Goal: Find specific page/section: Find specific page/section

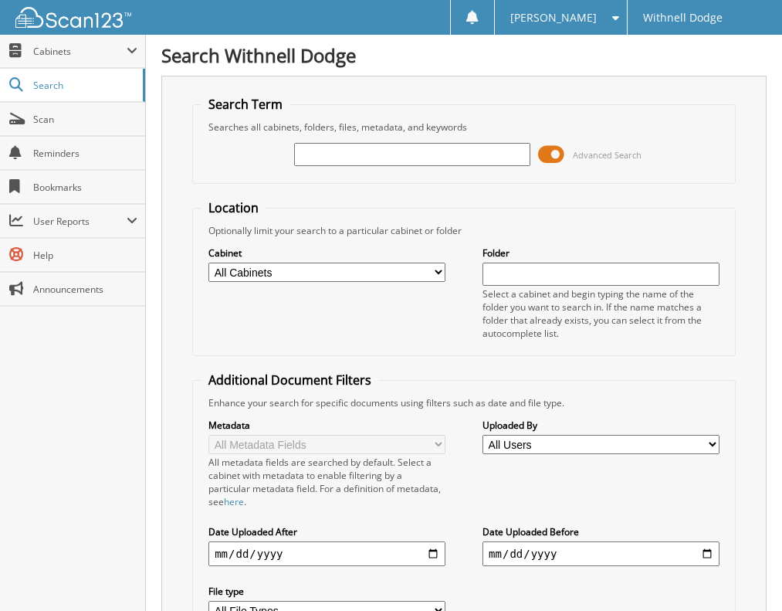
click at [313, 157] on input "text" at bounding box center [412, 154] width 237 height 23
type input "[PERSON_NAME]"
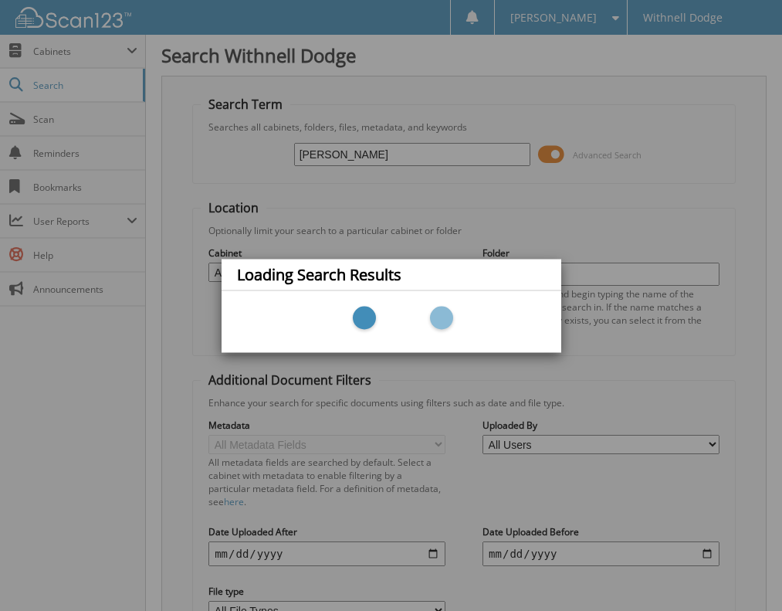
click at [399, 157] on div "Loading Search Results" at bounding box center [391, 305] width 782 height 611
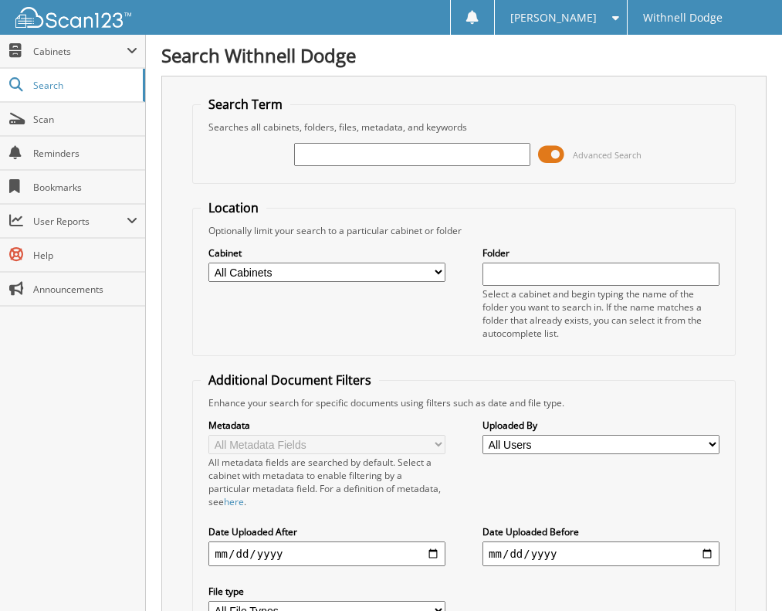
click at [396, 153] on input "text" at bounding box center [412, 154] width 237 height 23
type input "H2553A"
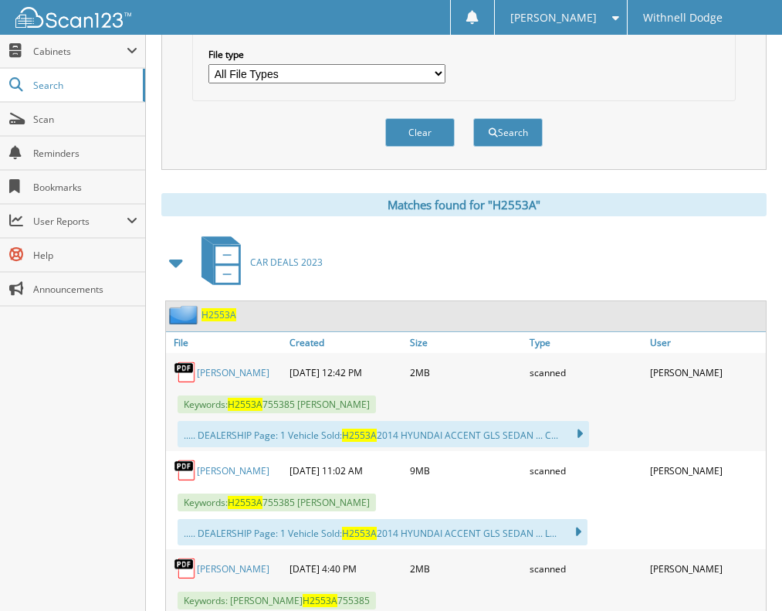
scroll to position [540, 0]
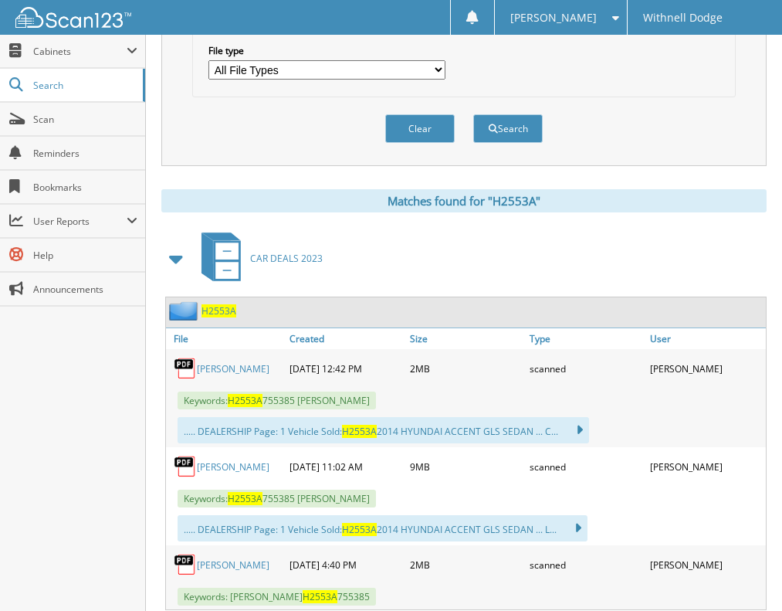
click at [215, 371] on link "WITHNELL, CRYSTAL" at bounding box center [233, 368] width 73 height 13
click at [212, 472] on link "WITHNELL, CRYSTAL" at bounding box center [233, 466] width 73 height 13
